Goal: Task Accomplishment & Management: Manage account settings

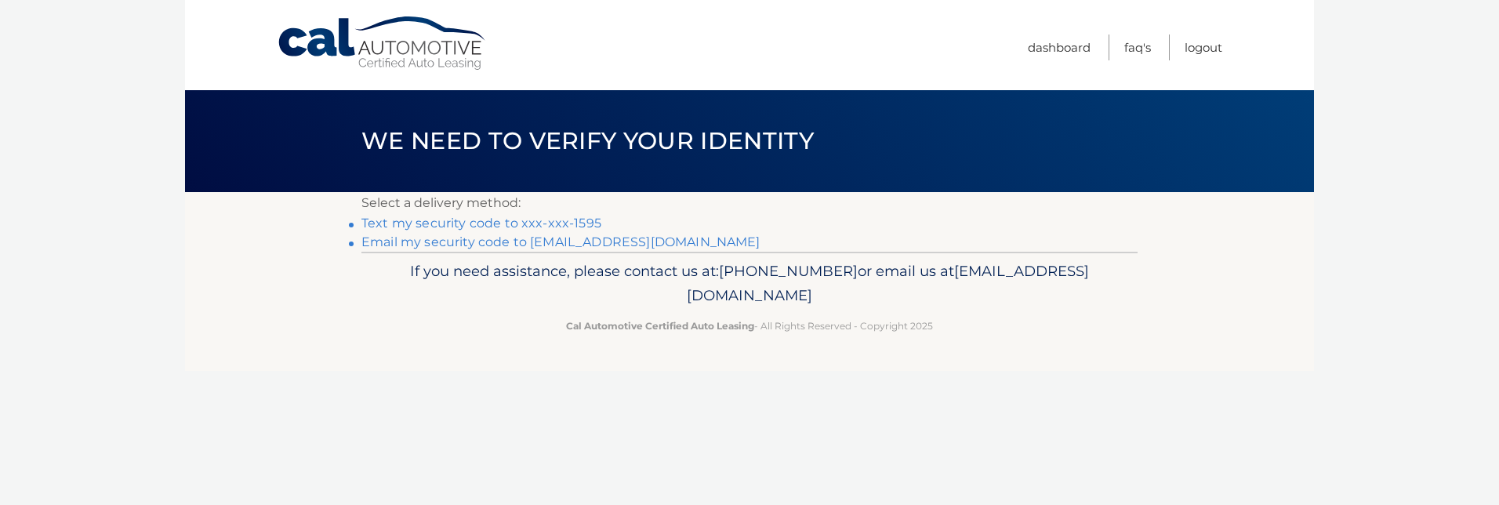
click at [465, 245] on link "**********" at bounding box center [560, 241] width 399 height 15
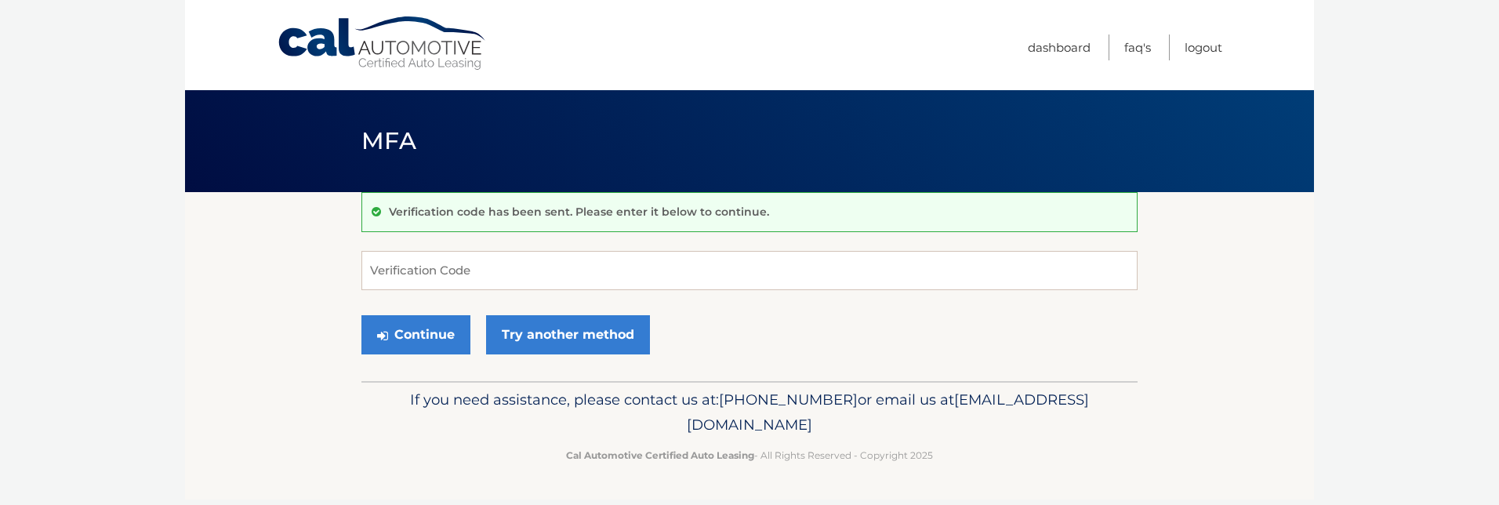
click at [588, 469] on footer "If you need assistance, please contact us at: 609-807-3200 or email us at Custo…" at bounding box center [749, 440] width 1129 height 119
click at [476, 274] on input "Verification Code" at bounding box center [749, 270] width 776 height 39
type input "541265"
click at [432, 321] on button "Continue" at bounding box center [415, 334] width 109 height 39
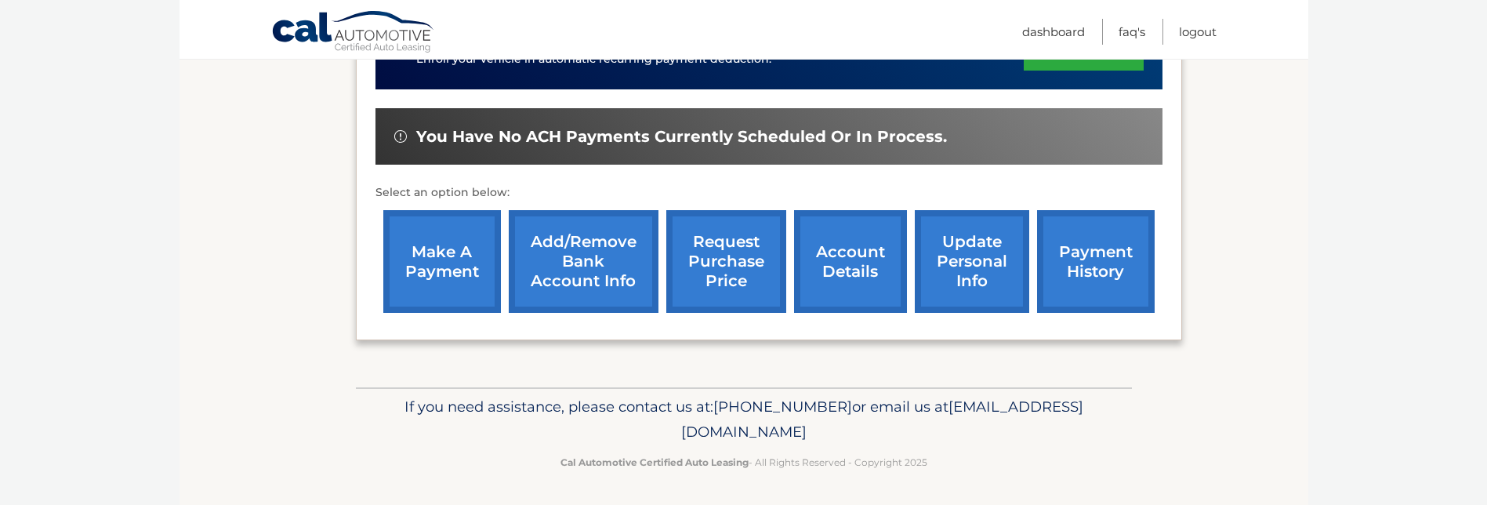
scroll to position [444, 0]
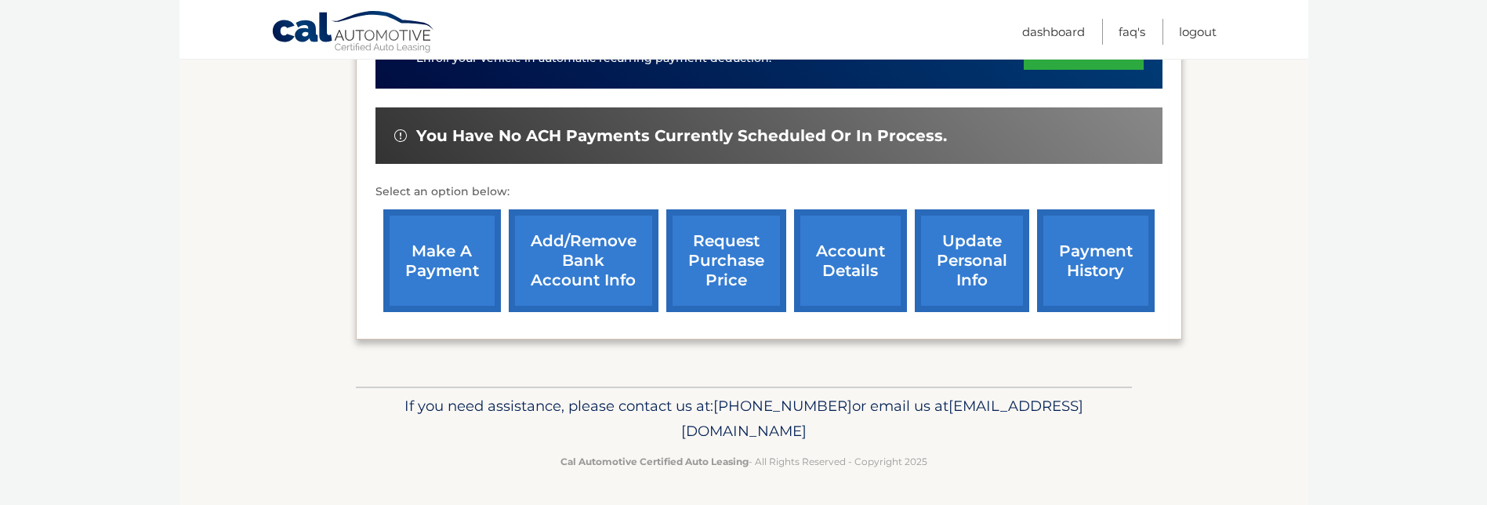
click at [849, 243] on link "account details" at bounding box center [850, 260] width 113 height 103
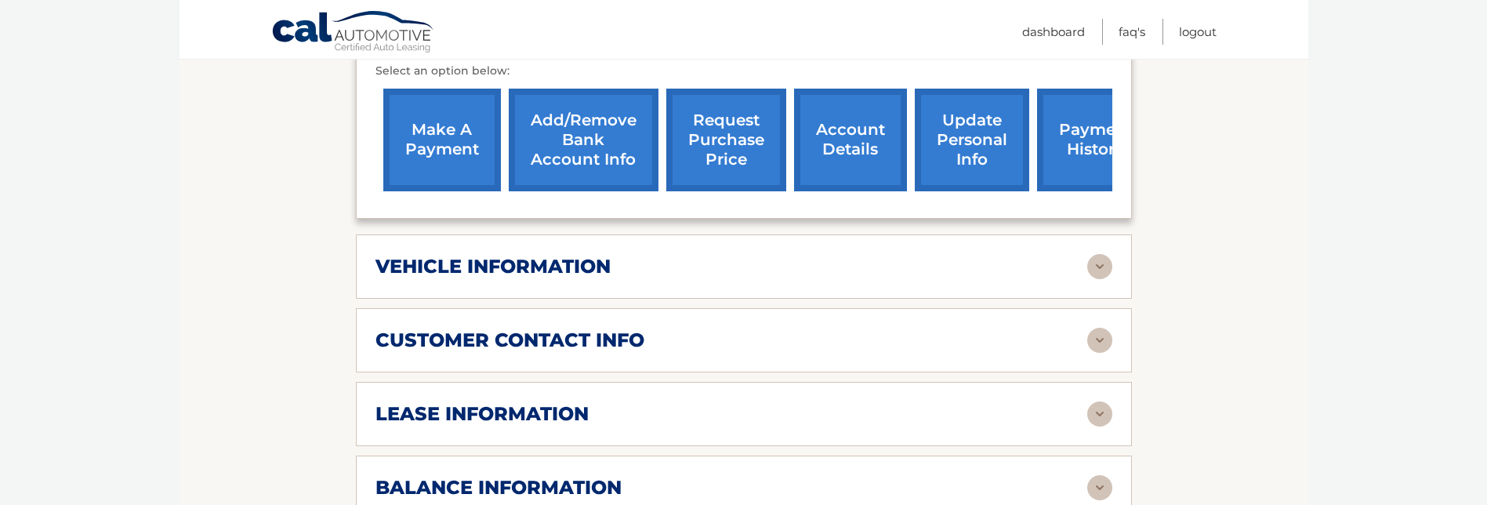
scroll to position [627, 0]
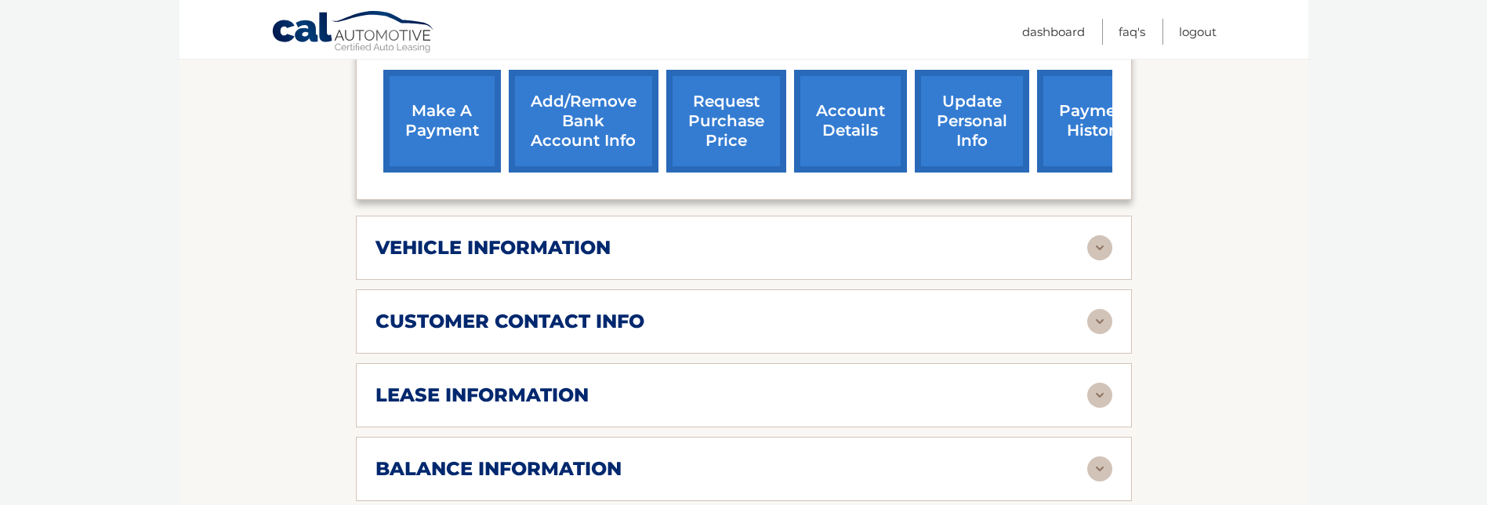
click at [1102, 456] on img at bounding box center [1099, 468] width 25 height 25
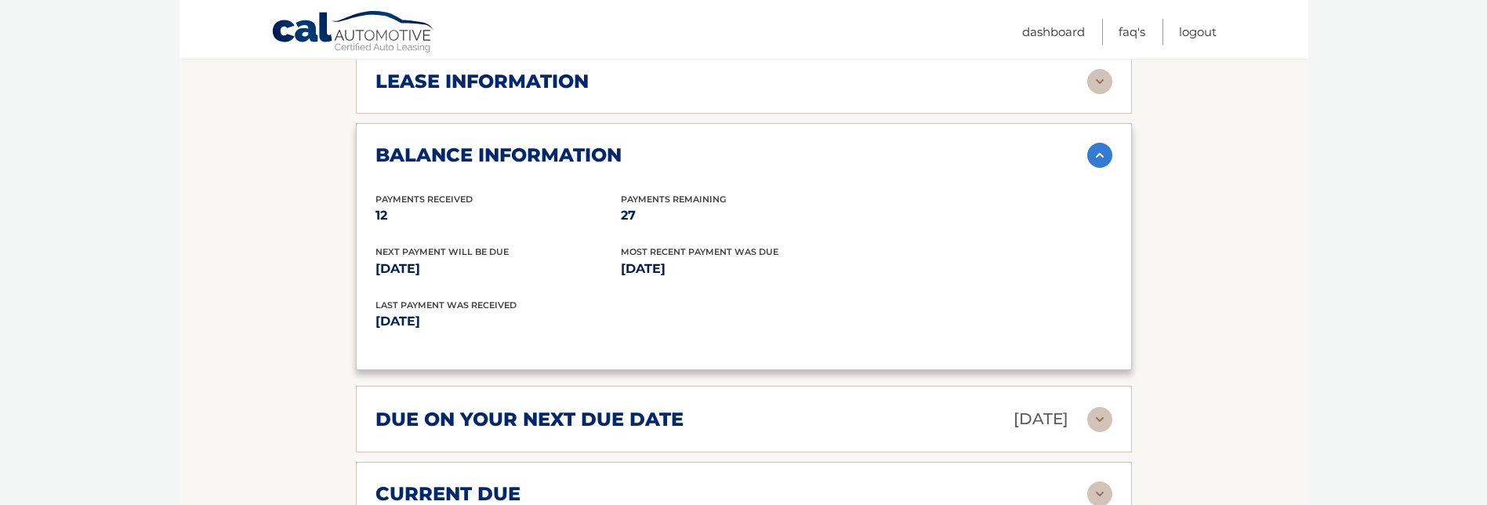
scroll to position [1019, 0]
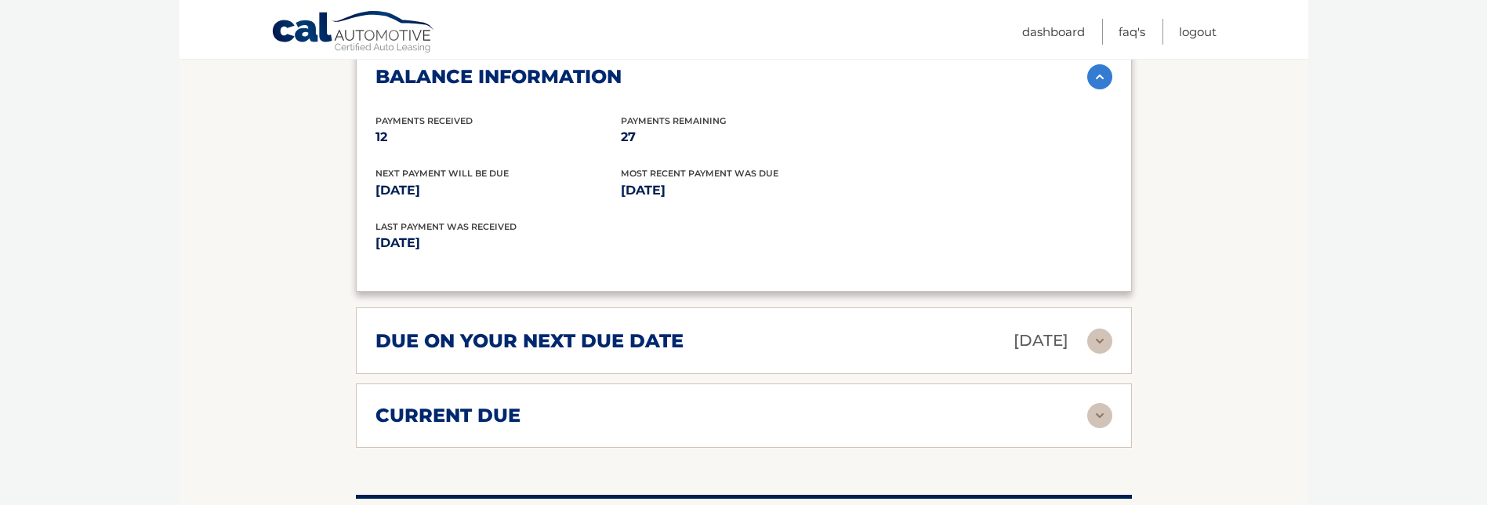
click at [1098, 328] on img at bounding box center [1099, 340] width 25 height 25
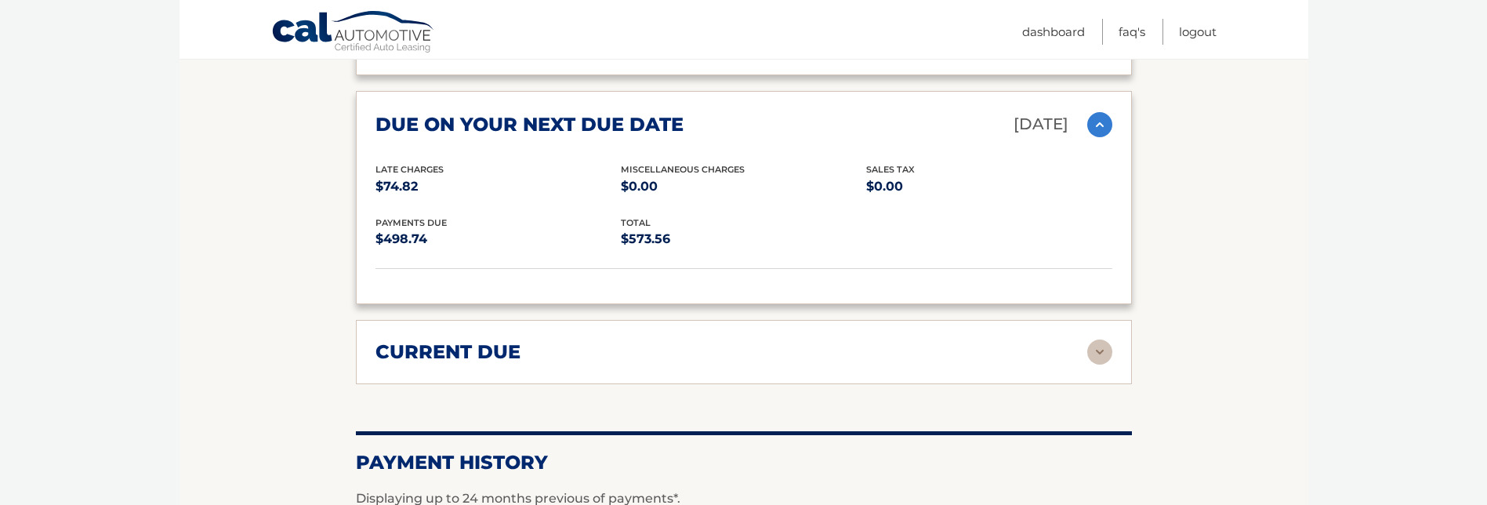
scroll to position [1254, 0]
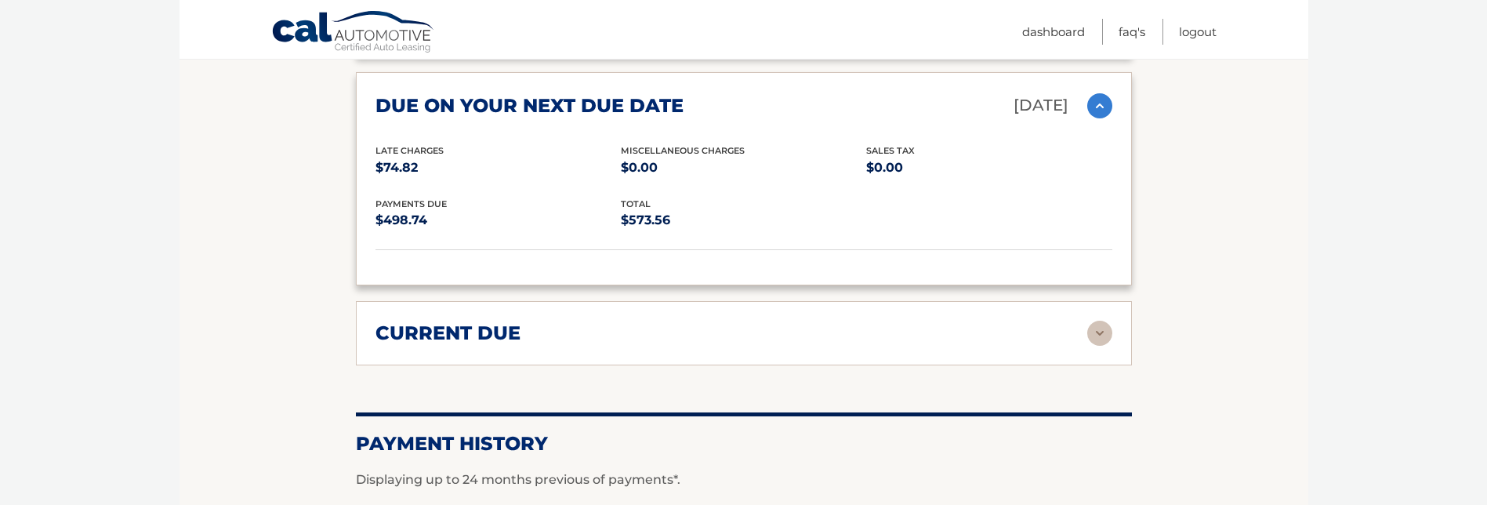
click at [1099, 321] on img at bounding box center [1099, 333] width 25 height 25
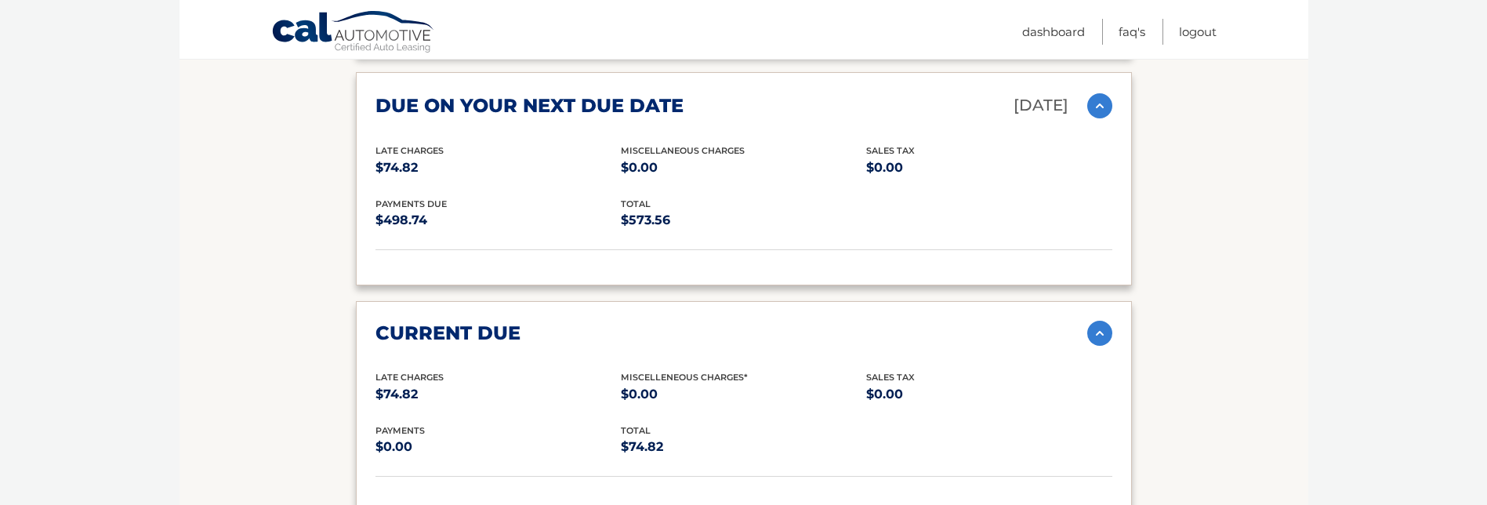
click at [1099, 321] on img at bounding box center [1099, 333] width 25 height 25
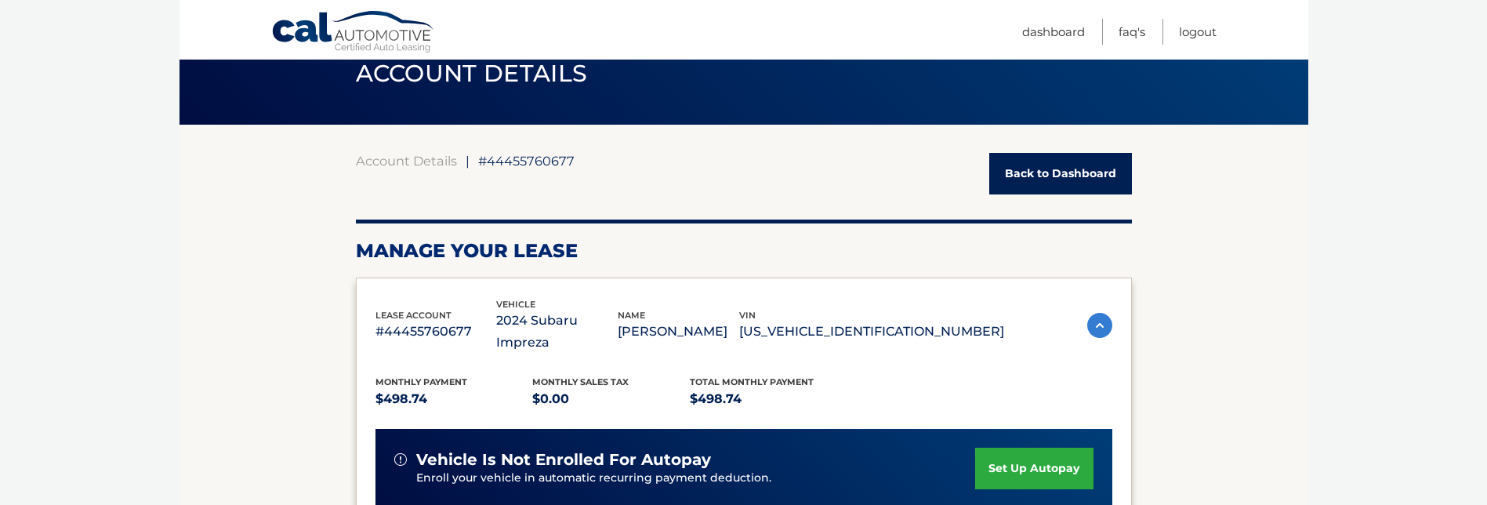
scroll to position [0, 0]
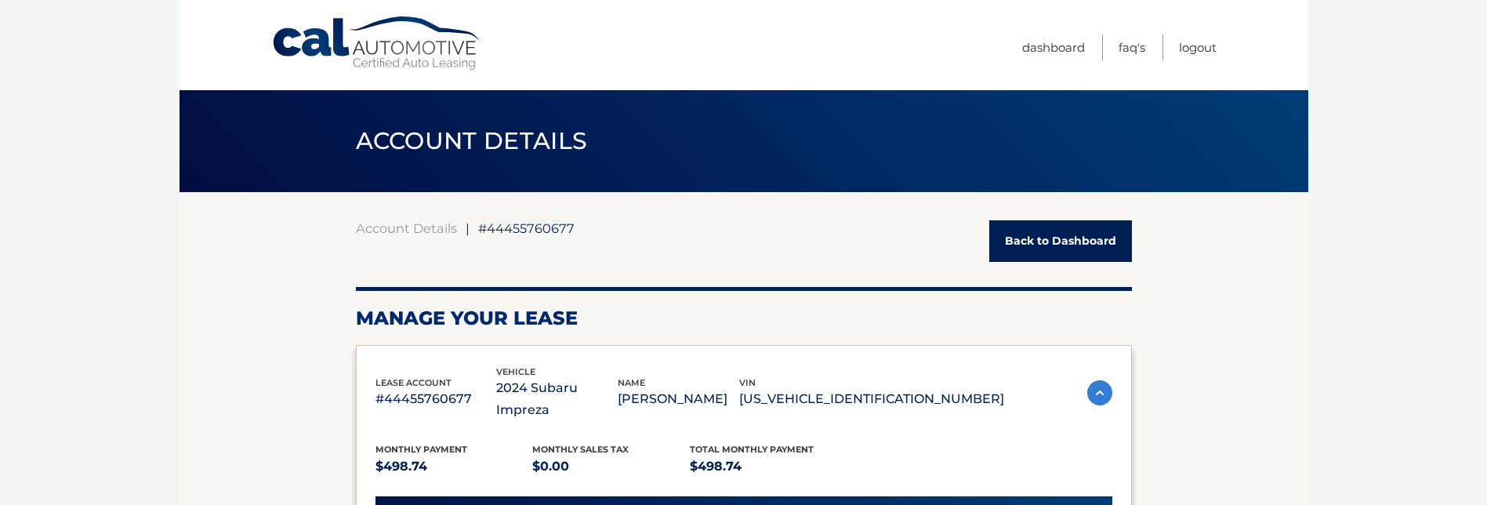
click at [1071, 245] on link "Back to Dashboard" at bounding box center [1060, 241] width 143 height 42
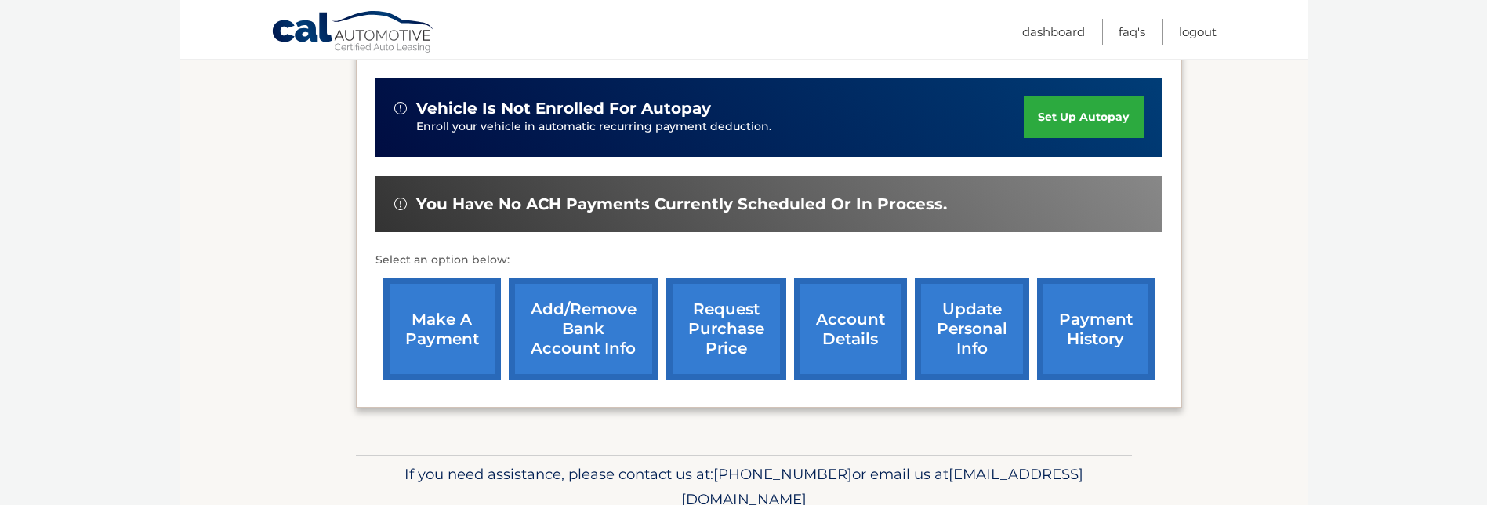
scroll to position [392, 0]
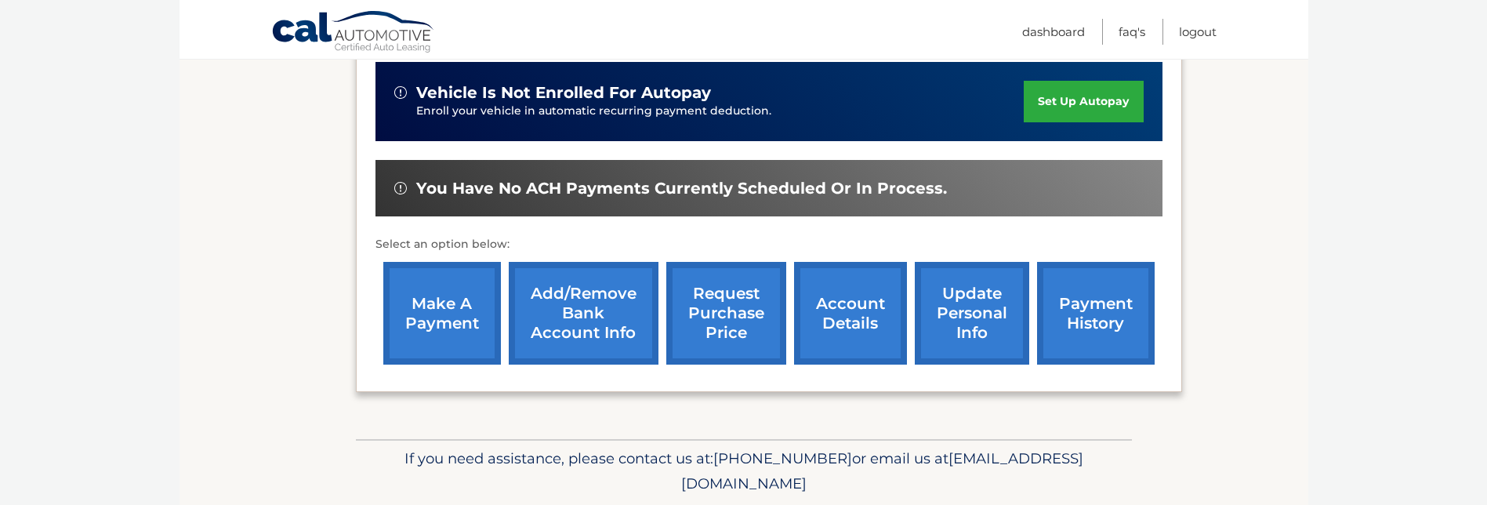
click at [843, 301] on link "account details" at bounding box center [850, 313] width 113 height 103
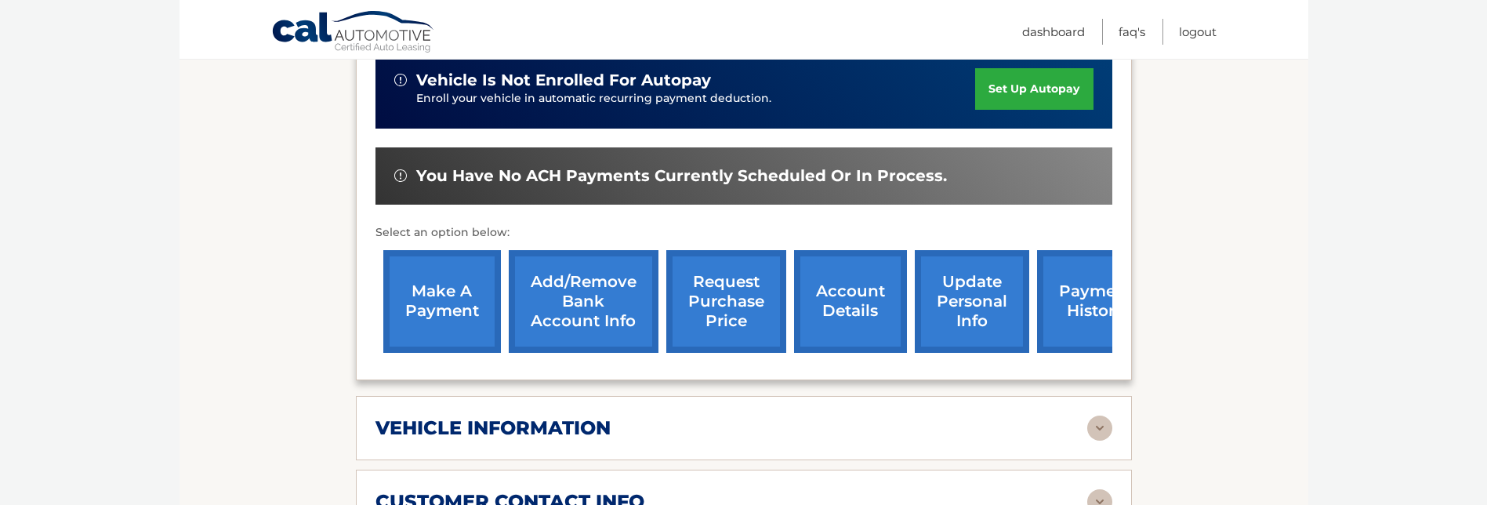
scroll to position [392, 0]
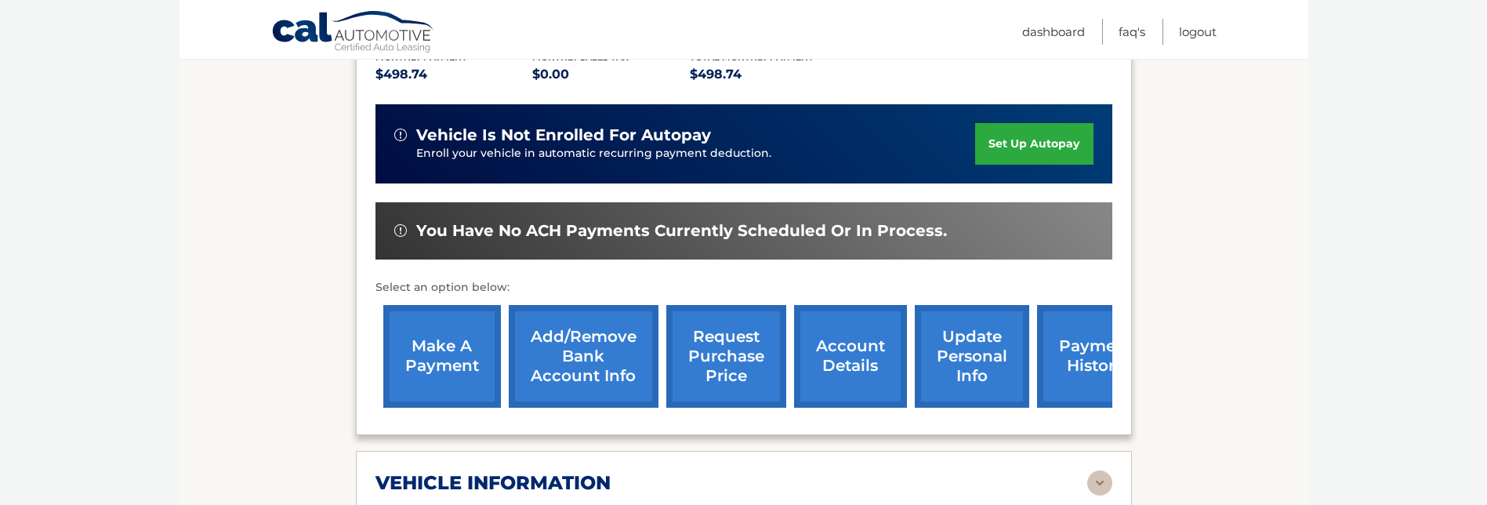
click at [853, 321] on link "account details" at bounding box center [850, 356] width 113 height 103
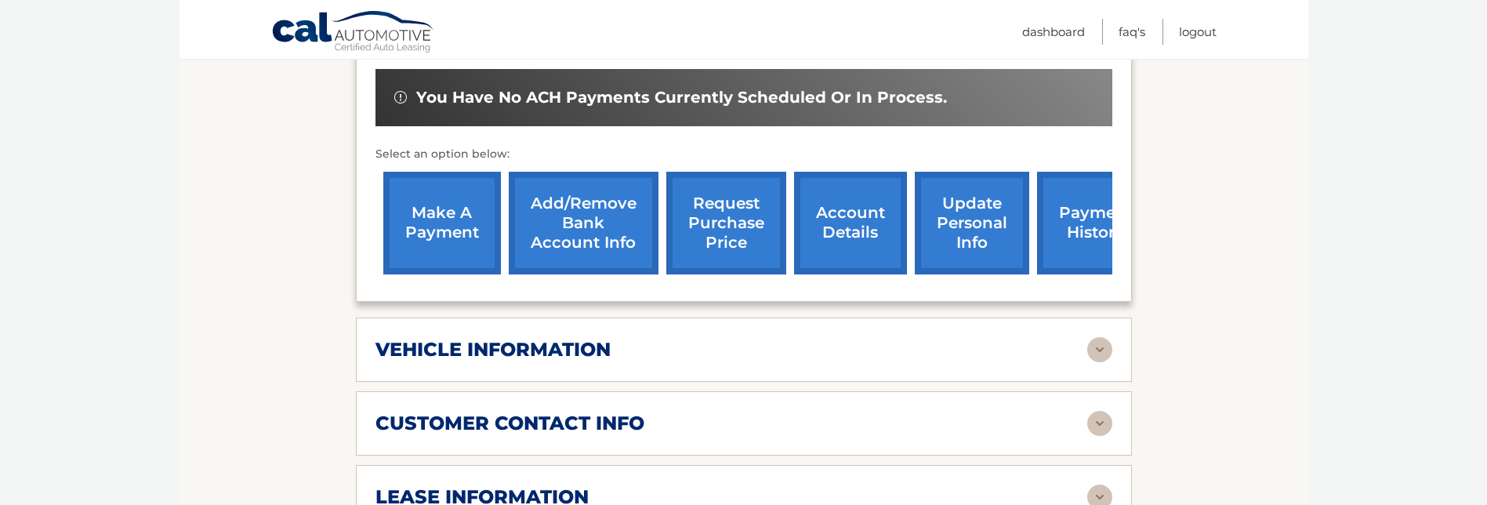
scroll to position [549, 0]
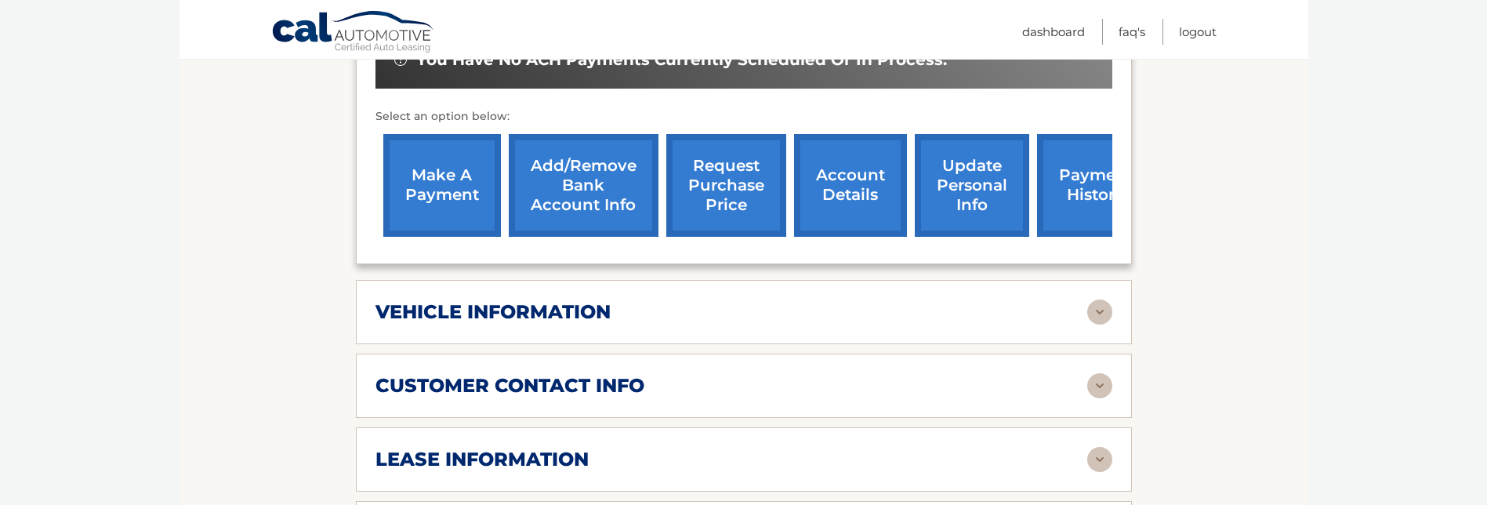
scroll to position [627, 0]
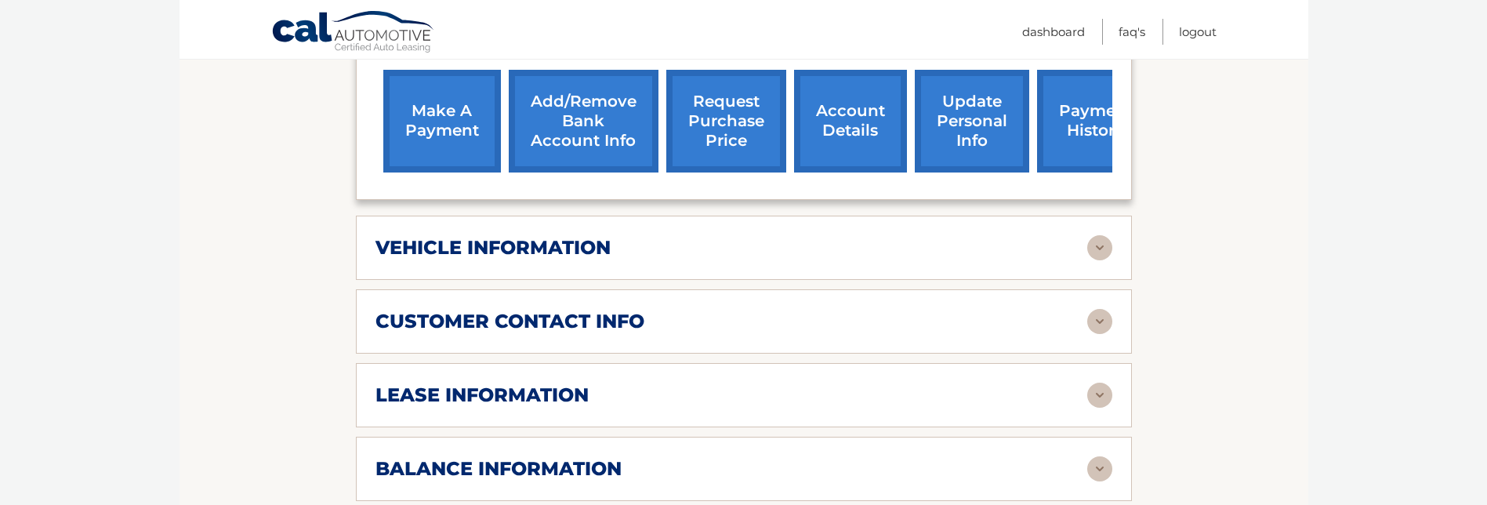
click at [1101, 235] on img at bounding box center [1099, 247] width 25 height 25
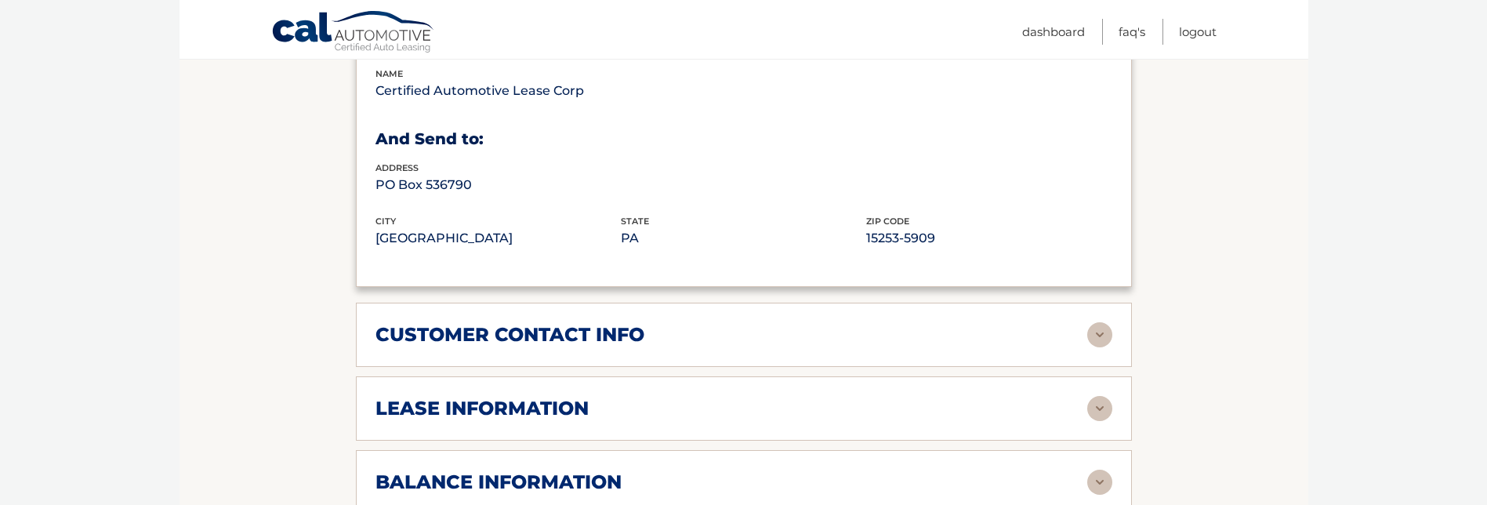
scroll to position [1019, 0]
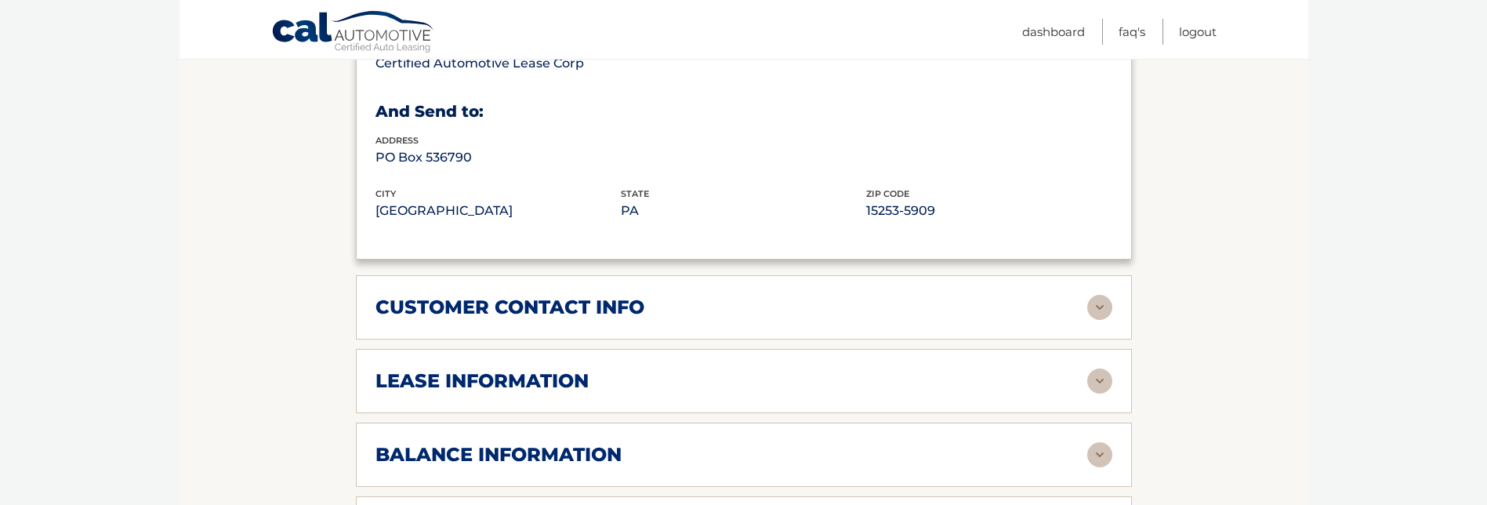
click at [1093, 295] on img at bounding box center [1099, 307] width 25 height 25
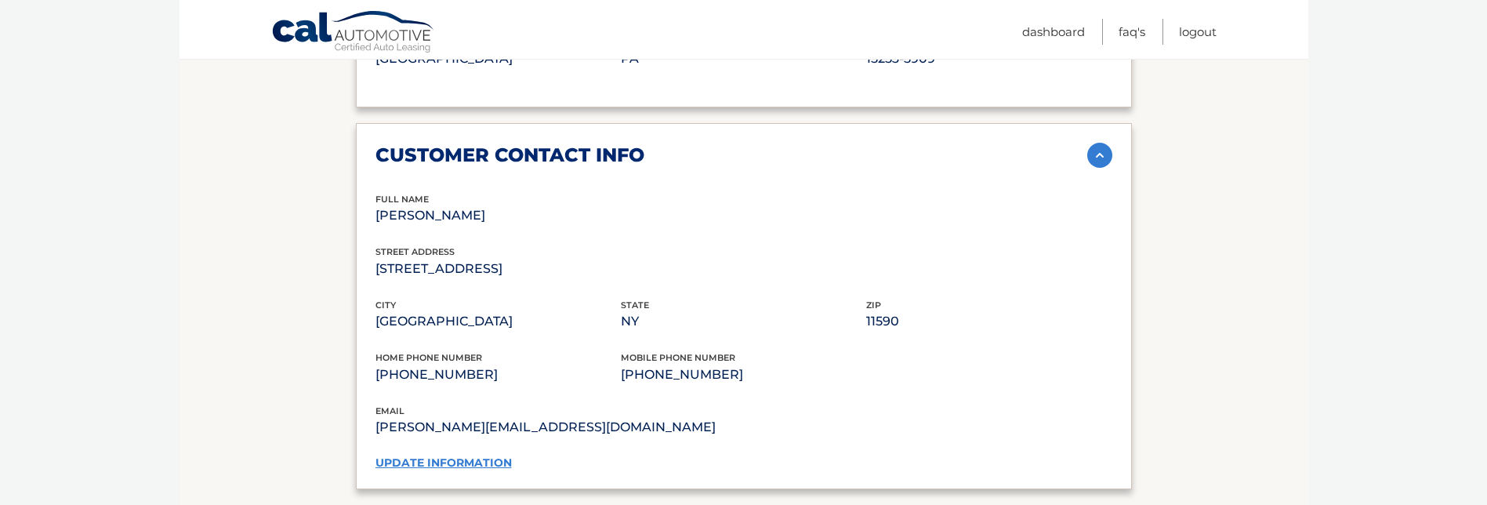
scroll to position [1176, 0]
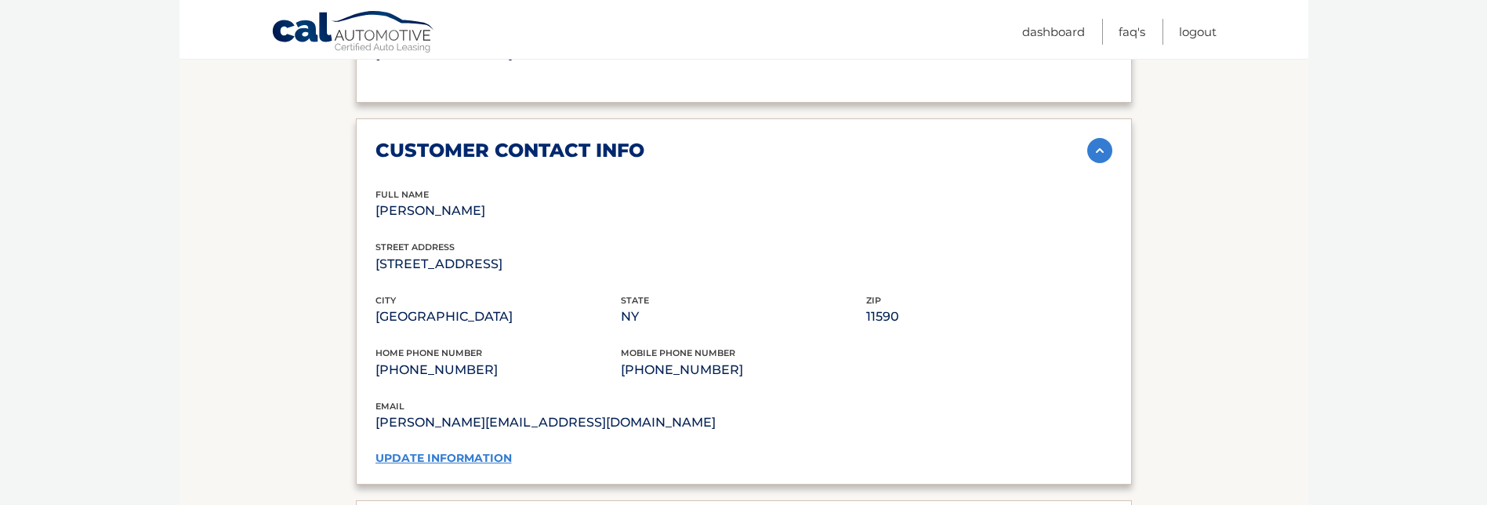
click at [475, 451] on link "update information" at bounding box center [443, 458] width 136 height 14
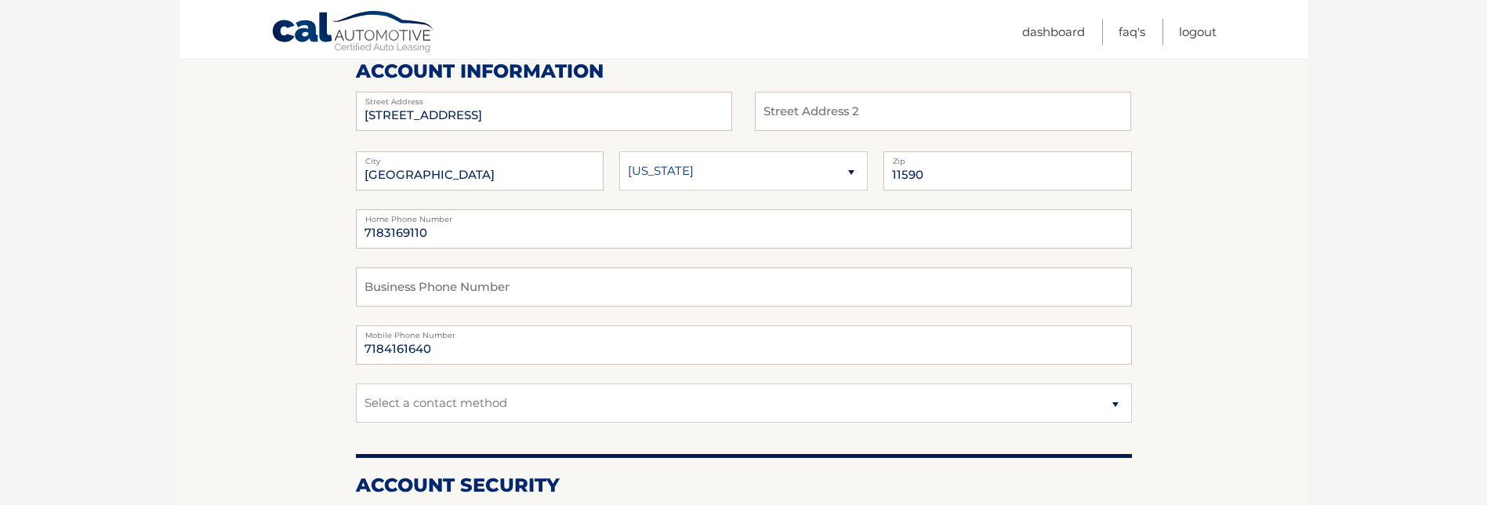
scroll to position [235, 0]
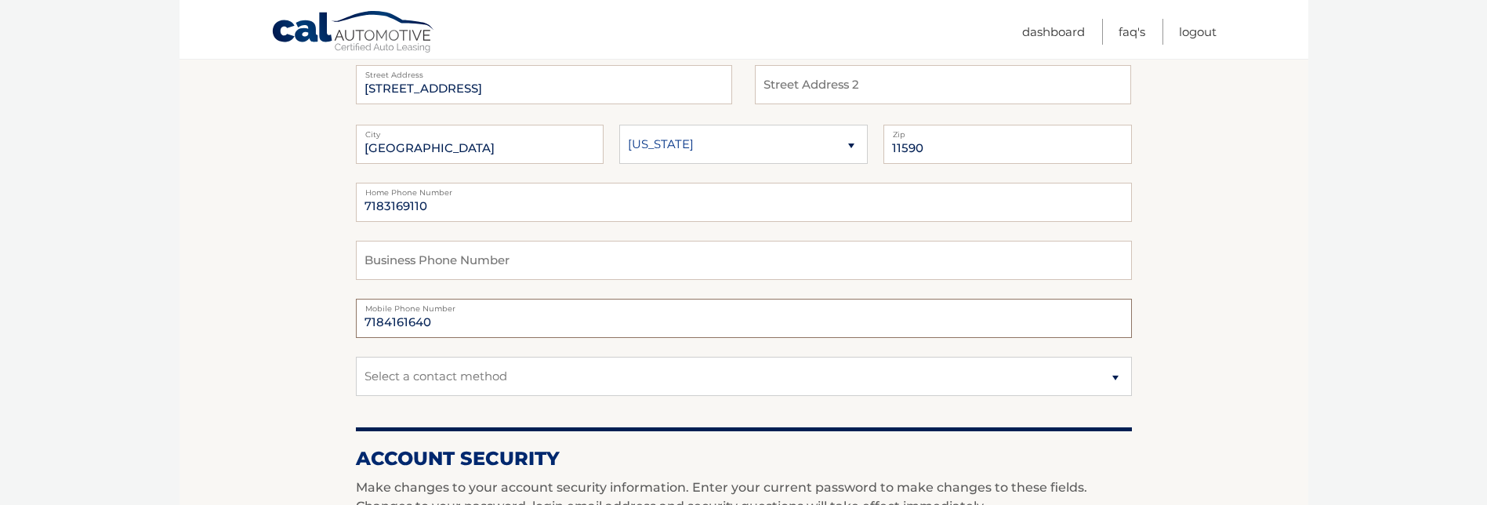
drag, startPoint x: 441, startPoint y: 319, endPoint x: 128, endPoint y: 297, distance: 314.3
click at [128, 270] on html "Cal Automotive Menu Dashboard FAQ's Logout |" at bounding box center [743, 17] width 1487 height 505
type input "9178561903"
click at [426, 204] on input "7183169110" at bounding box center [744, 202] width 776 height 39
drag, startPoint x: 426, startPoint y: 204, endPoint x: 320, endPoint y: 199, distance: 105.9
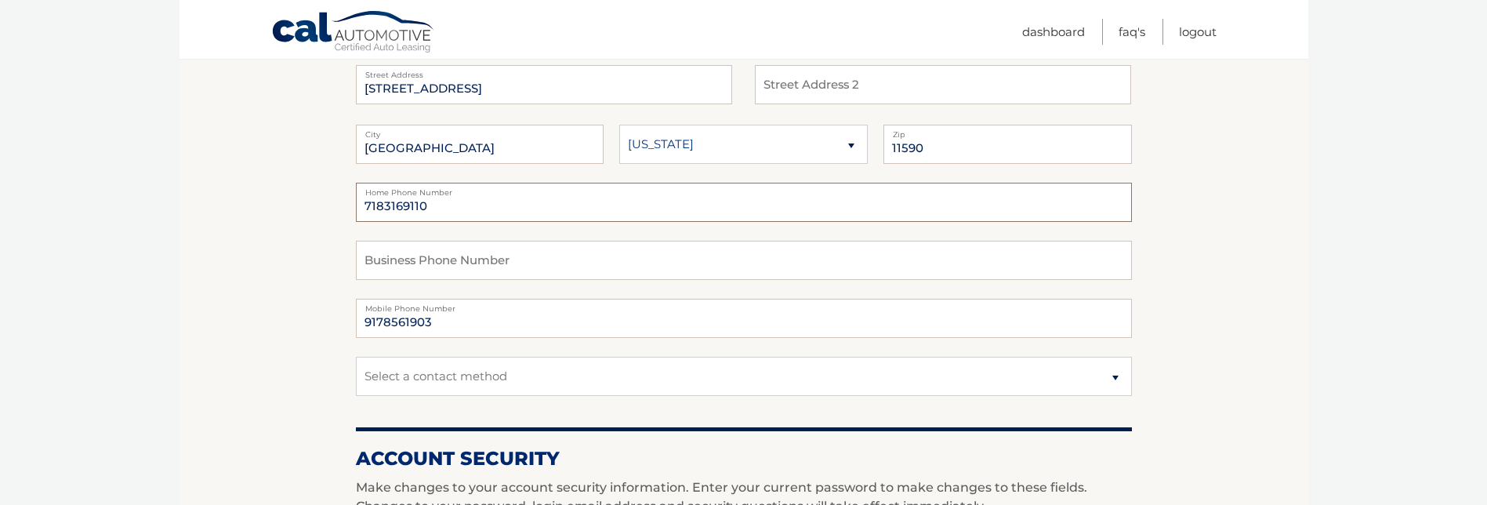
type input "7"
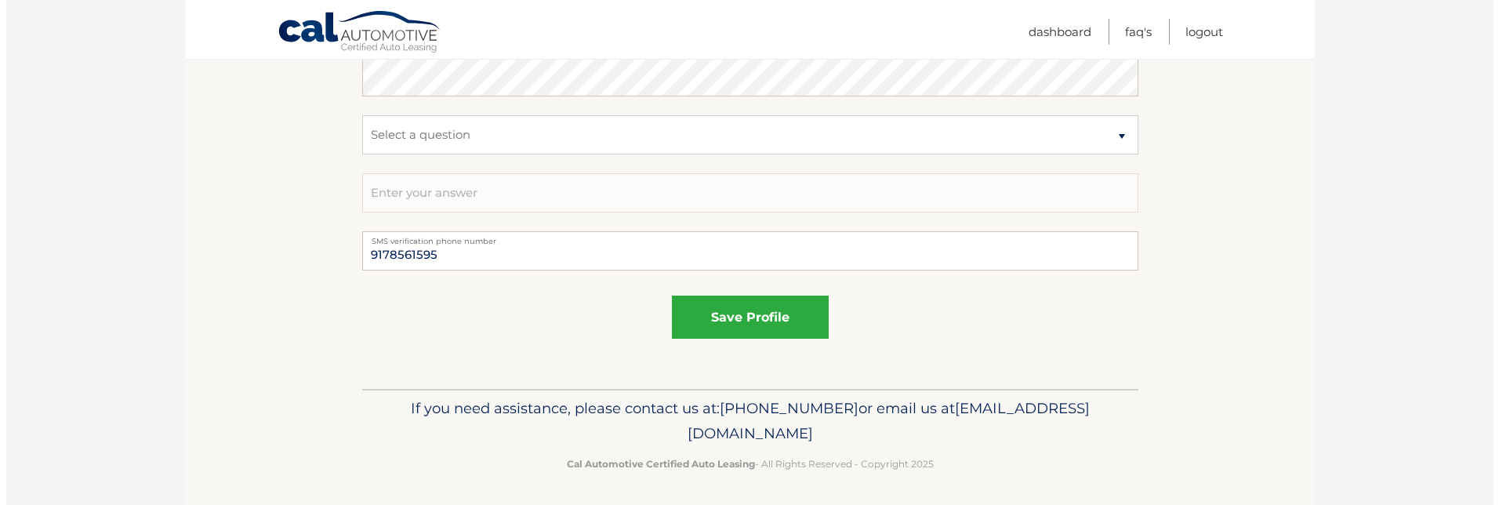
scroll to position [948, 0]
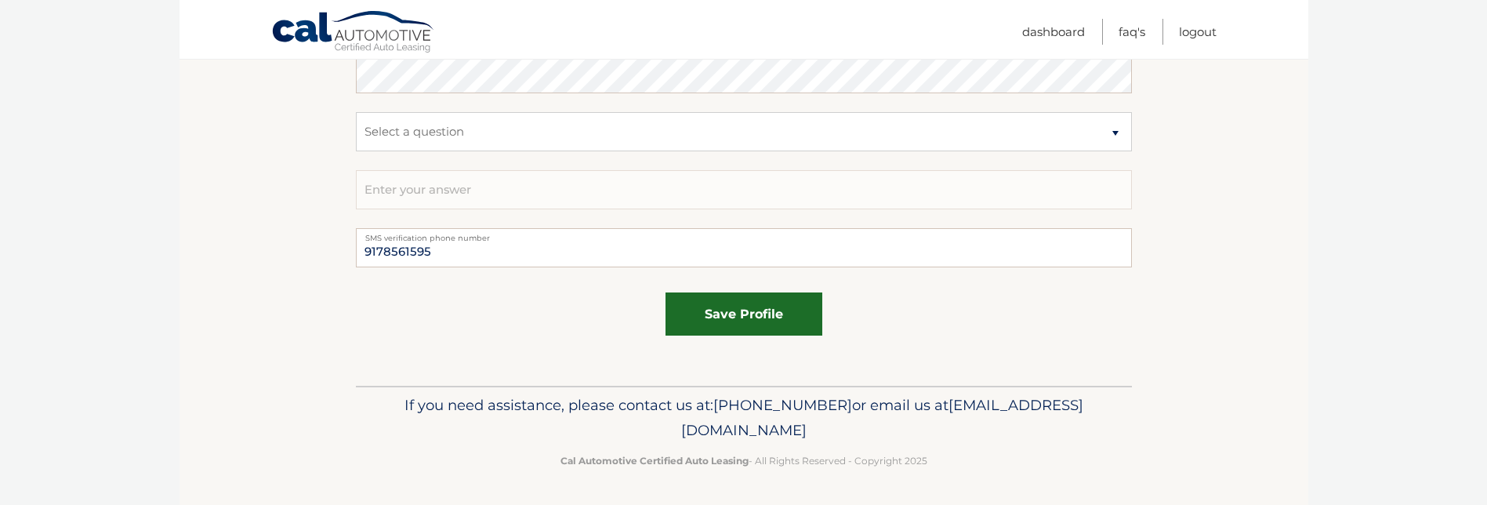
click at [734, 310] on button "save profile" at bounding box center [743, 313] width 157 height 43
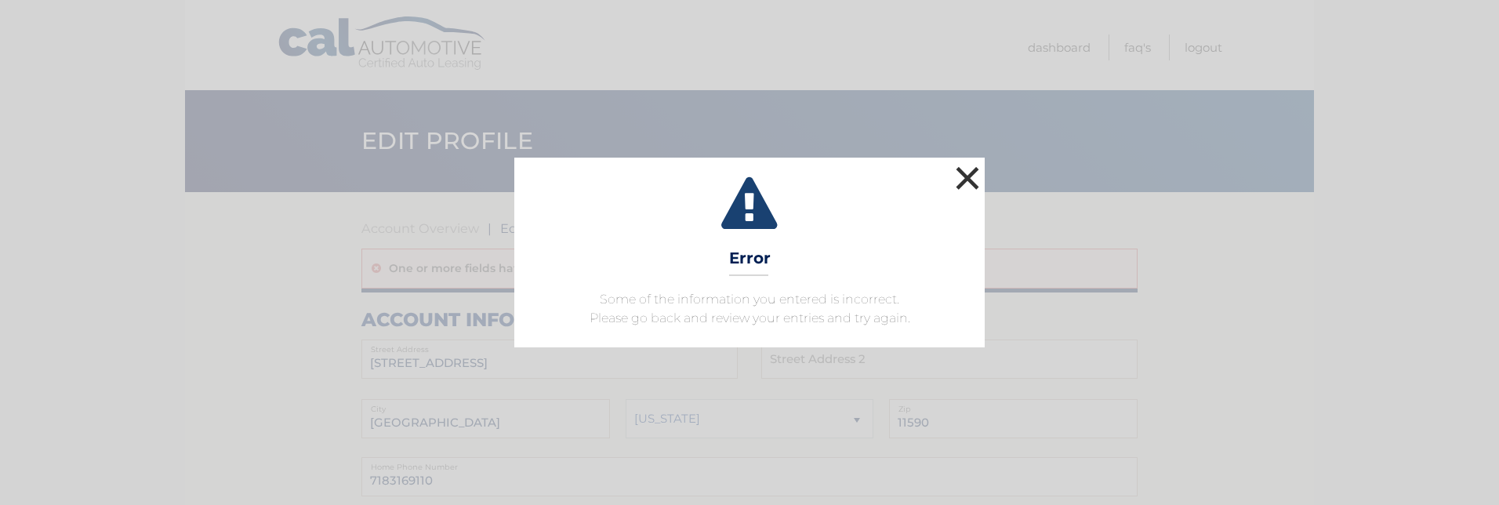
click at [965, 176] on button "×" at bounding box center [967, 177] width 31 height 31
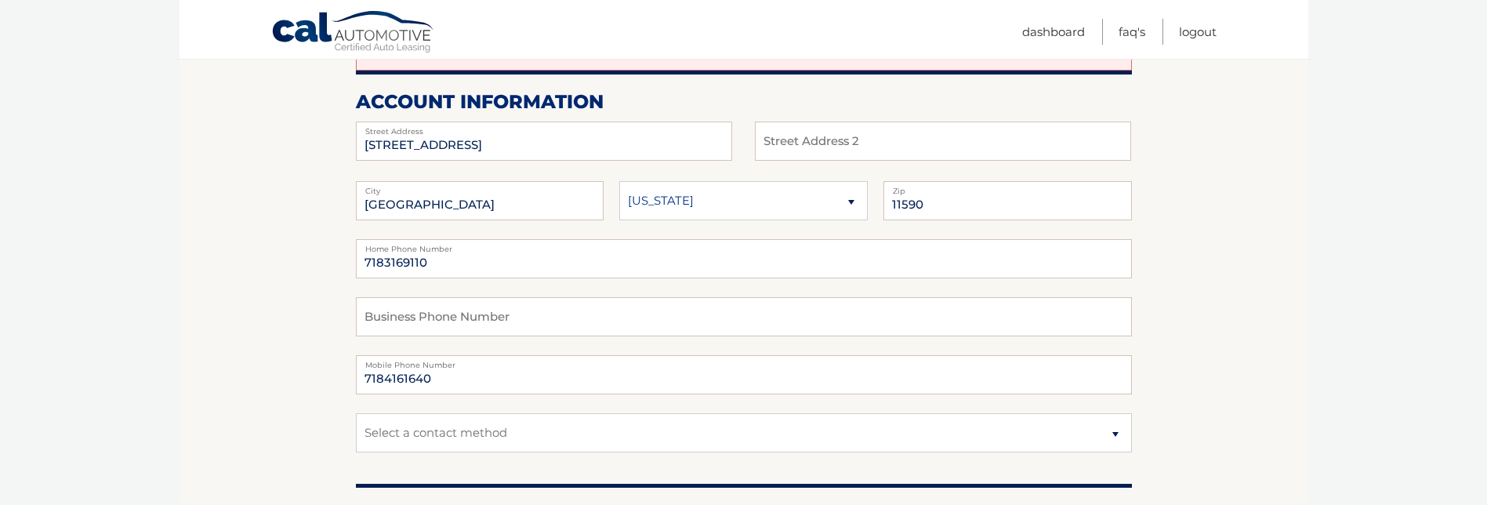
scroll to position [235, 0]
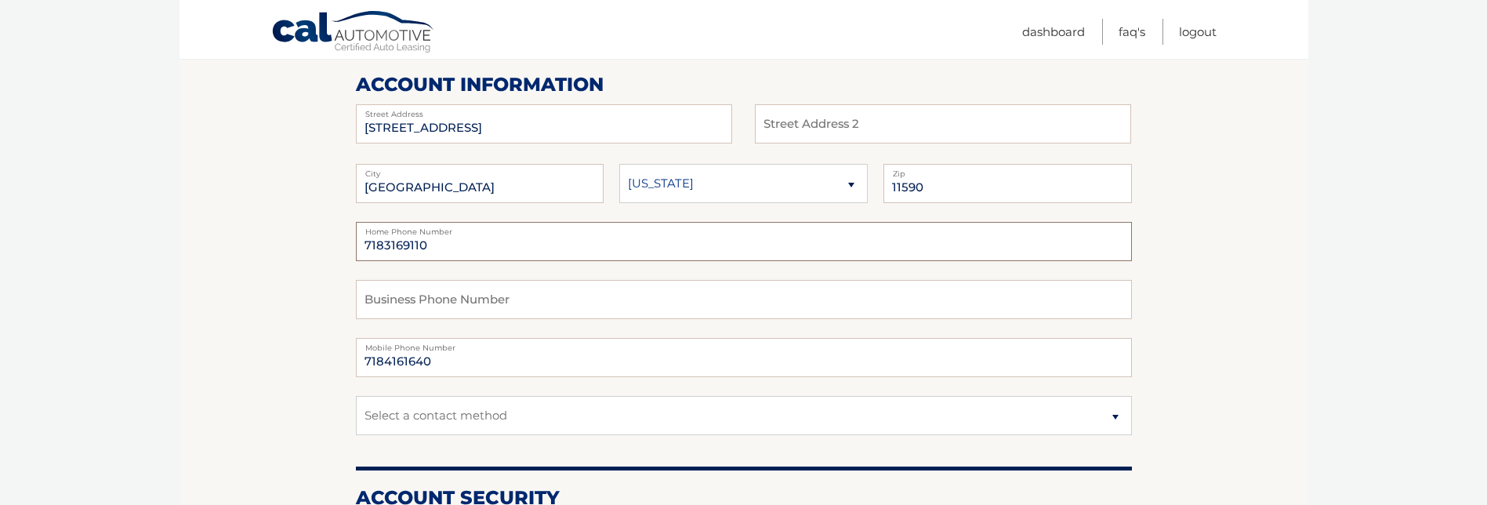
drag, startPoint x: 430, startPoint y: 244, endPoint x: 303, endPoint y: 237, distance: 127.9
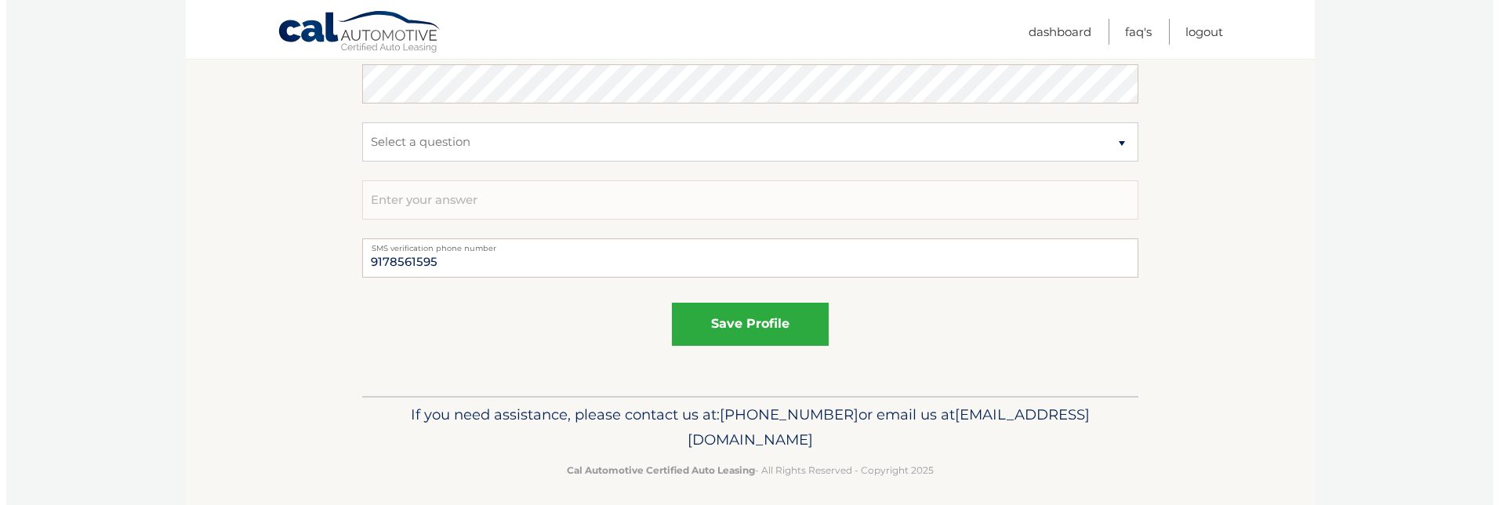
scroll to position [987, 0]
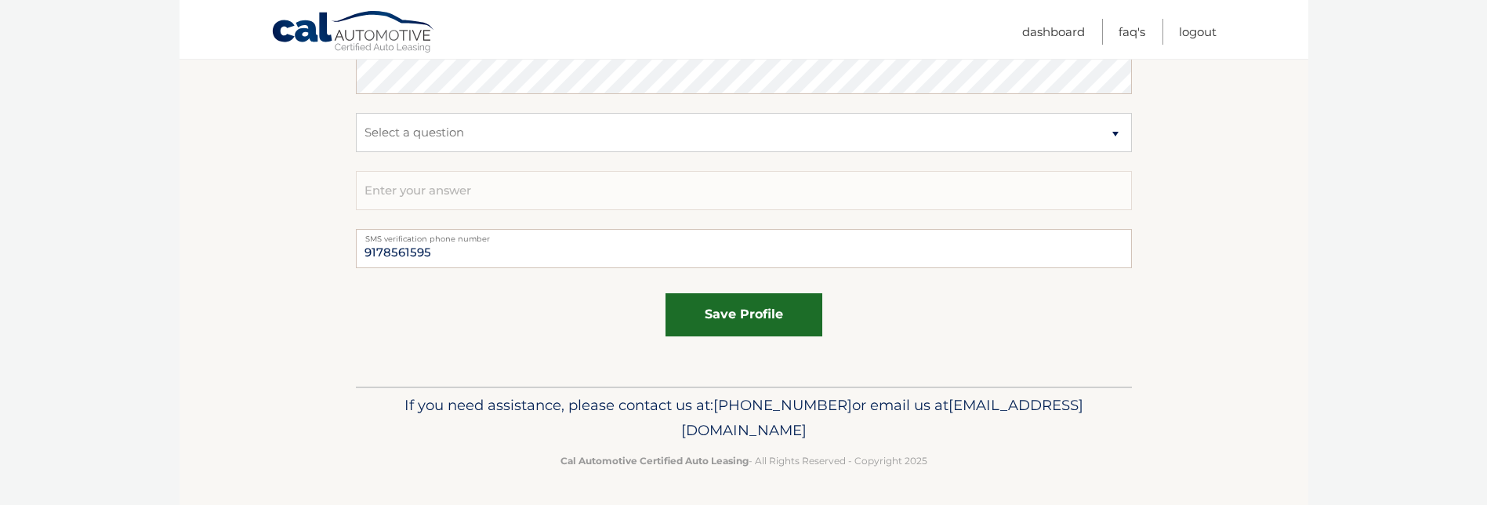
click at [748, 307] on button "save profile" at bounding box center [743, 314] width 157 height 43
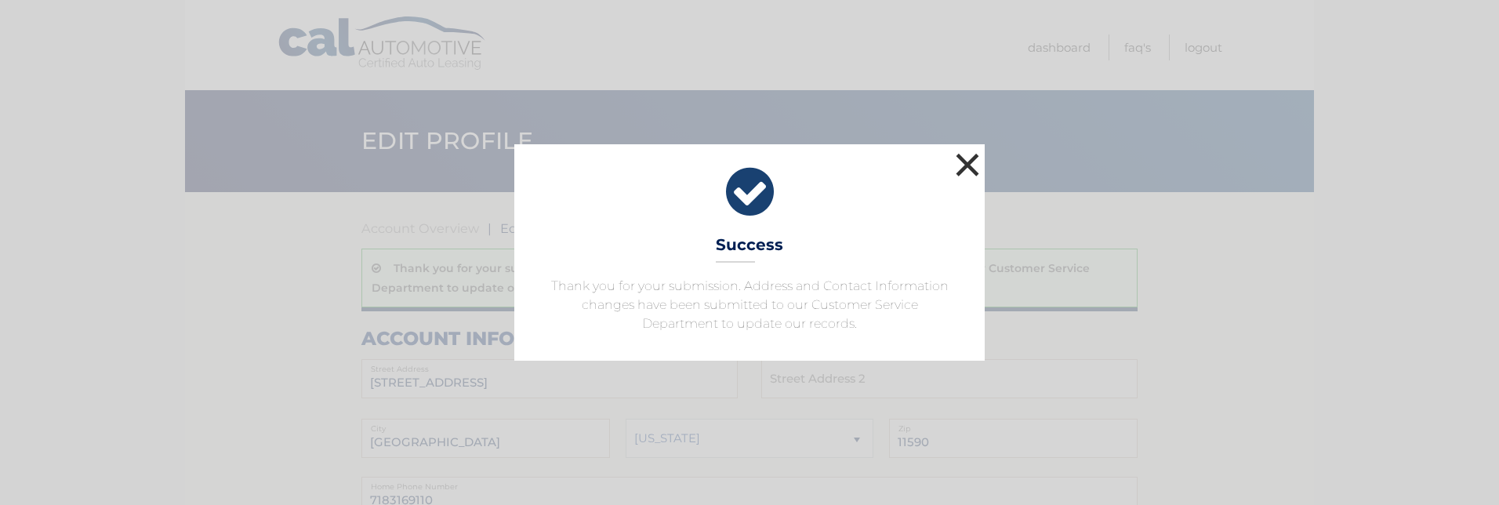
click at [964, 164] on button "×" at bounding box center [967, 164] width 31 height 31
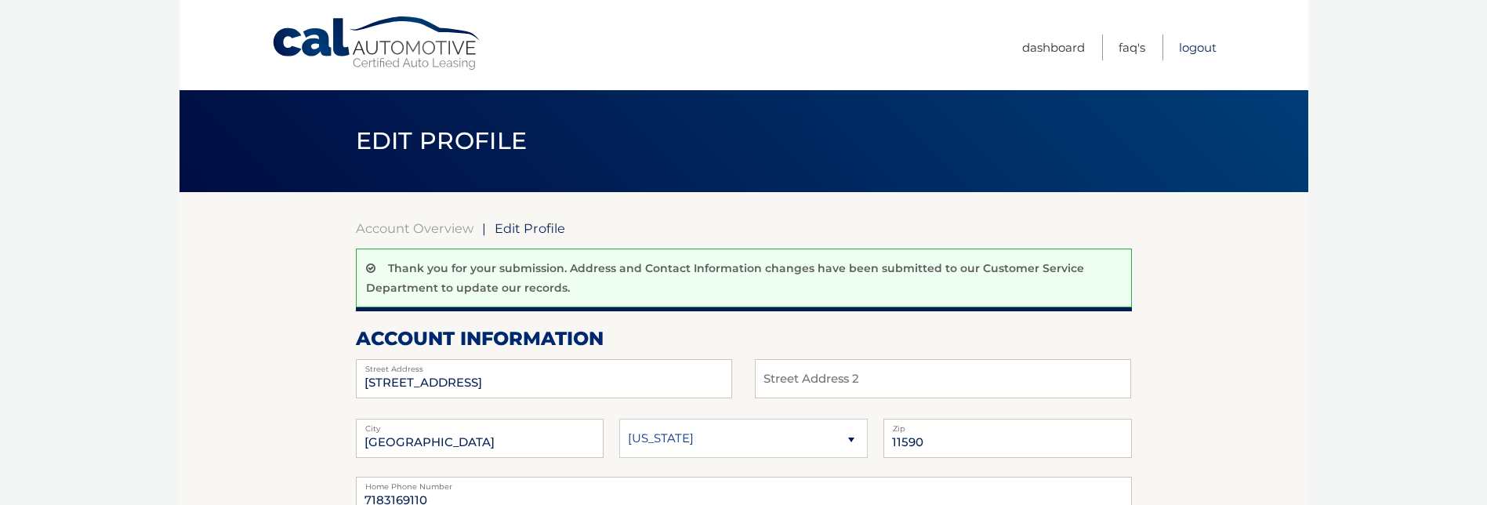
click at [1201, 45] on link "Logout" at bounding box center [1198, 47] width 38 height 26
